Goal: Navigation & Orientation: Find specific page/section

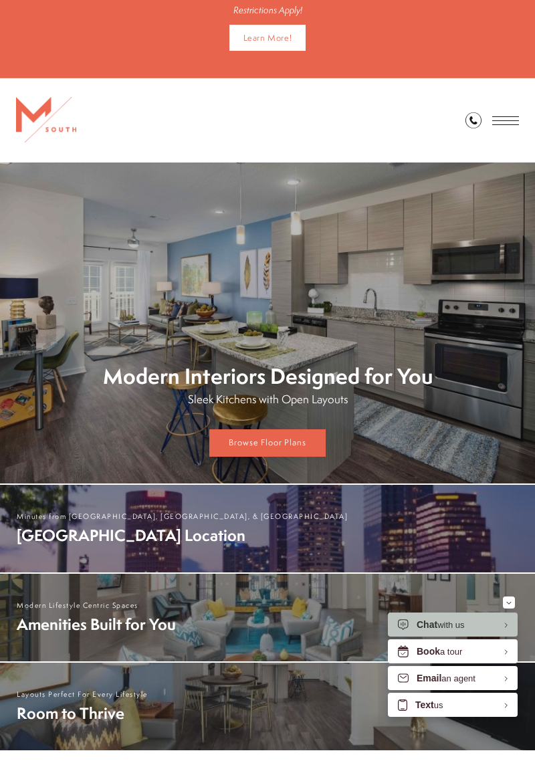
scroll to position [214, 0]
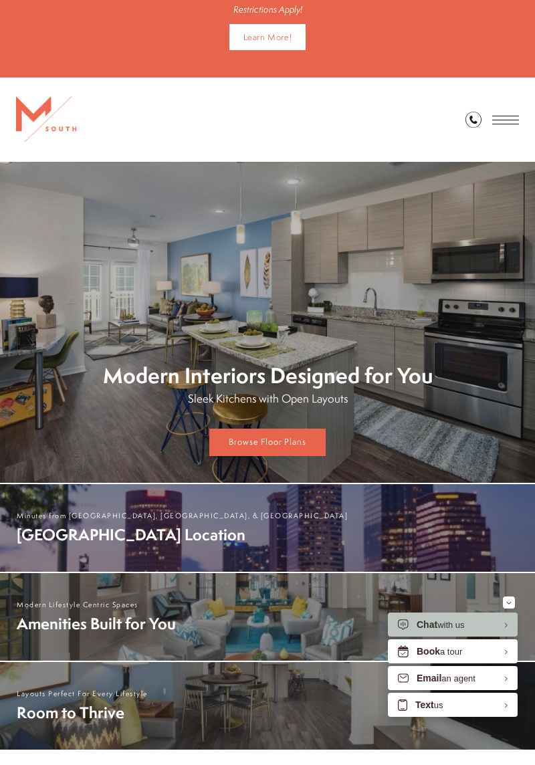
click at [123, 540] on span "[GEOGRAPHIC_DATA] Location" at bounding box center [182, 534] width 331 height 21
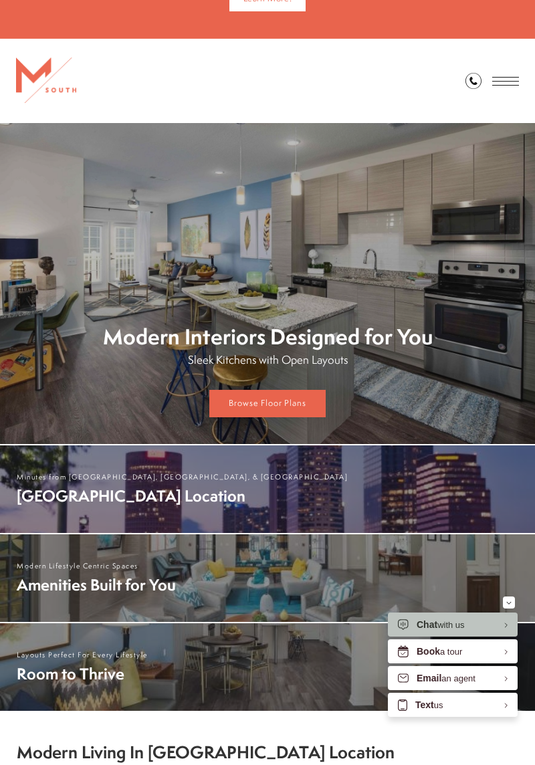
scroll to position [257, 0]
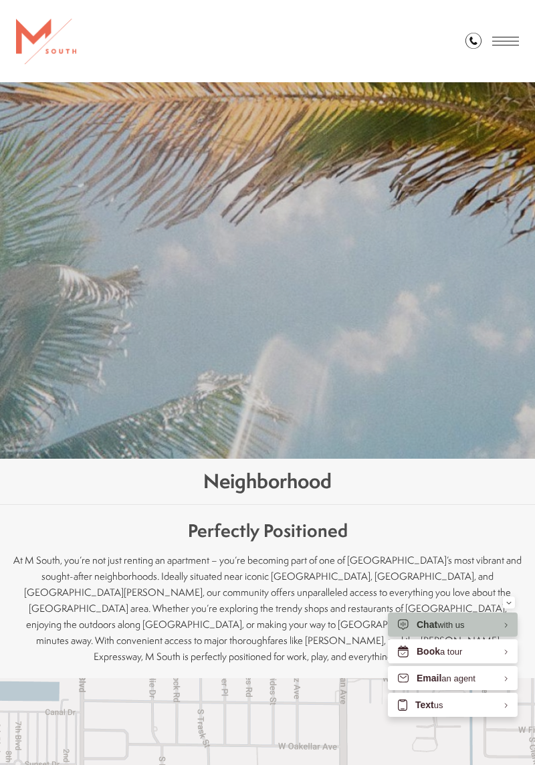
scroll to position [160, 0]
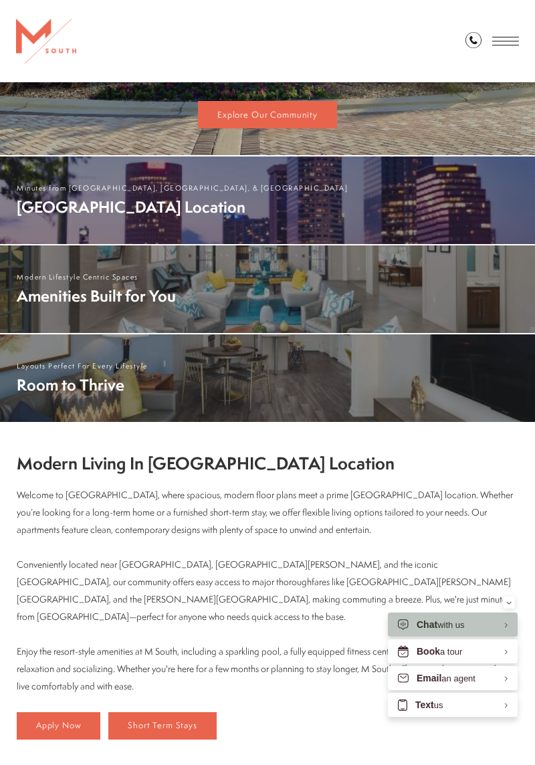
scroll to position [549, 0]
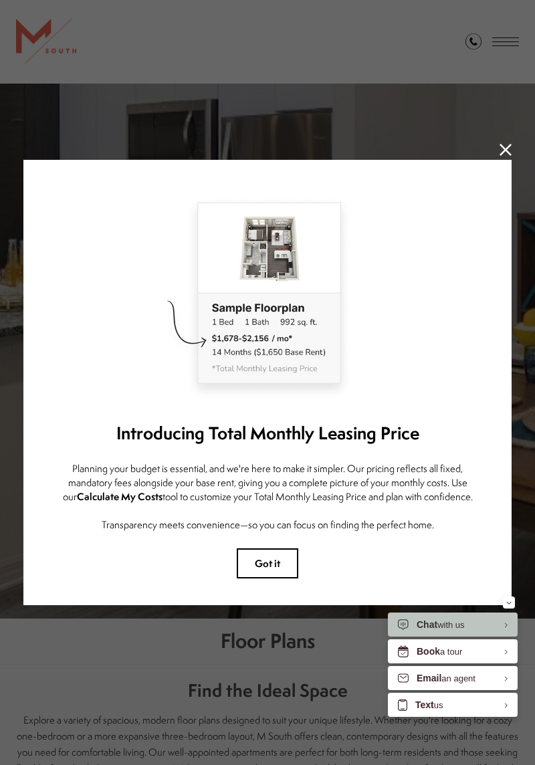
click at [265, 249] on img at bounding box center [267, 295] width 435 height 217
click at [274, 252] on img at bounding box center [267, 295] width 435 height 217
click at [267, 265] on img at bounding box center [267, 295] width 435 height 217
click at [499, 154] on icon at bounding box center [505, 150] width 12 height 12
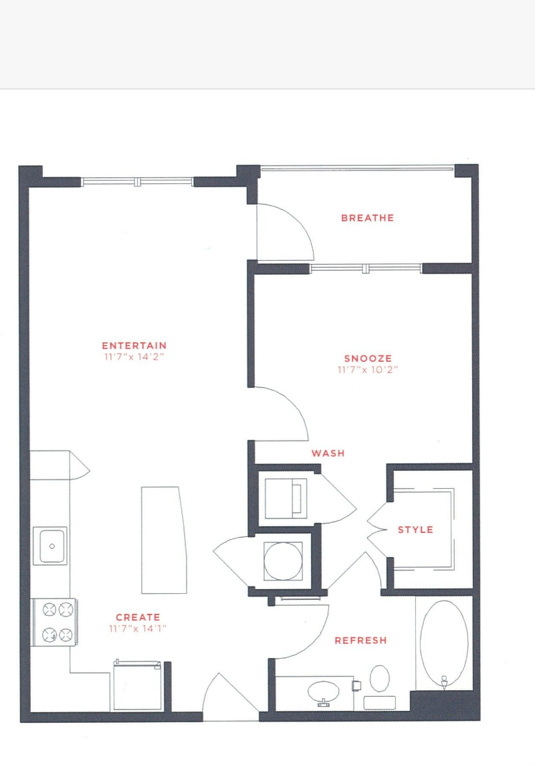
scroll to position [749, 0]
